Goal: Check status: Check status

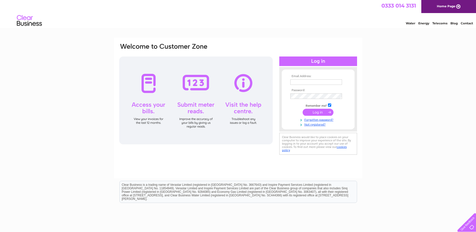
type input "[EMAIL_ADDRESS][DOMAIN_NAME]"
click at [320, 109] on input "submit" at bounding box center [317, 112] width 31 height 7
click at [320, 111] on input "submit" at bounding box center [317, 112] width 31 height 7
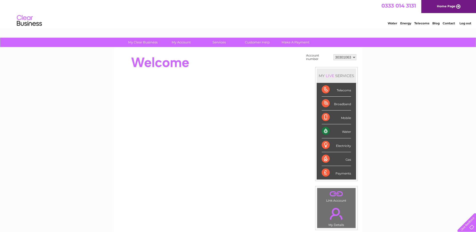
click at [324, 132] on div "Water" at bounding box center [335, 131] width 29 height 14
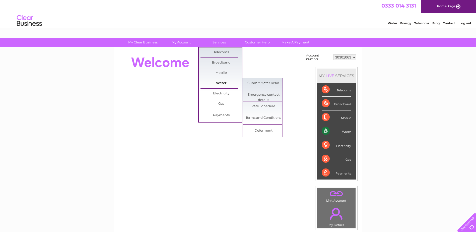
click at [219, 83] on link "Water" at bounding box center [220, 83] width 41 height 10
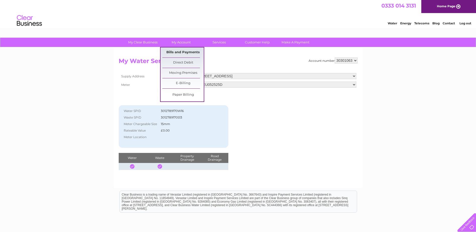
click at [183, 51] on link "Bills and Payments" at bounding box center [182, 52] width 41 height 10
